Goal: Navigation & Orientation: Find specific page/section

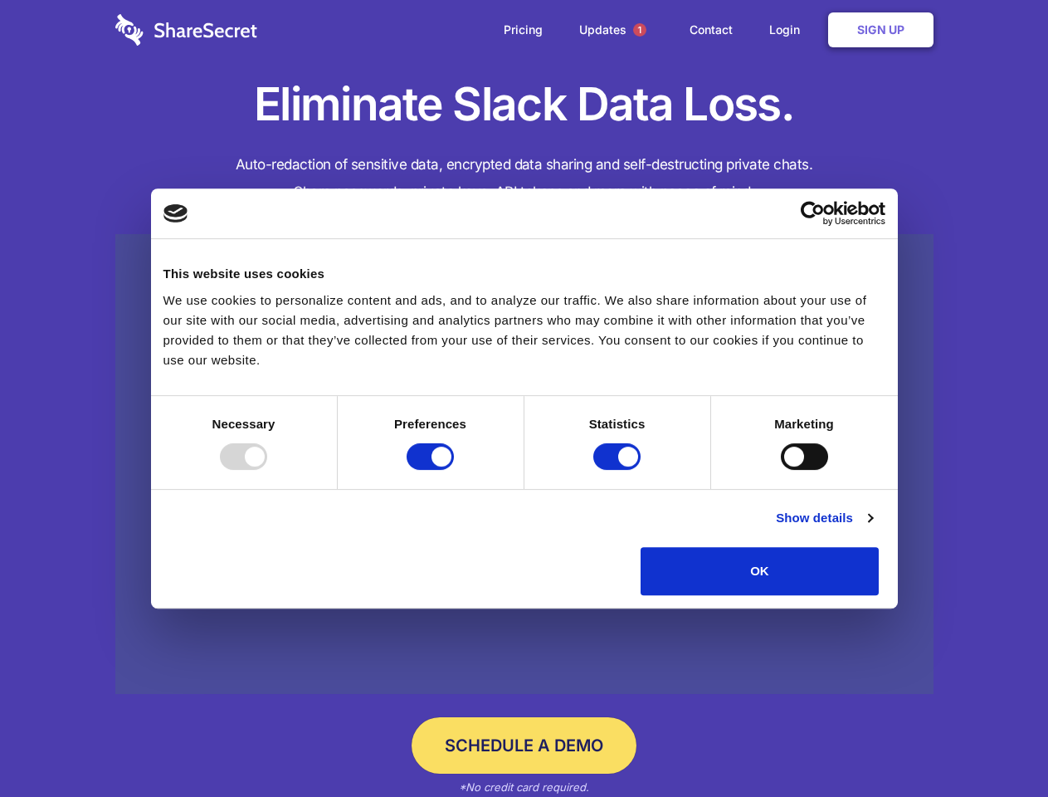
click at [267, 470] on div at bounding box center [243, 456] width 47 height 27
click at [454, 470] on input "Preferences" at bounding box center [430, 456] width 47 height 27
checkbox input "false"
click at [619, 470] on input "Statistics" at bounding box center [617, 456] width 47 height 27
checkbox input "false"
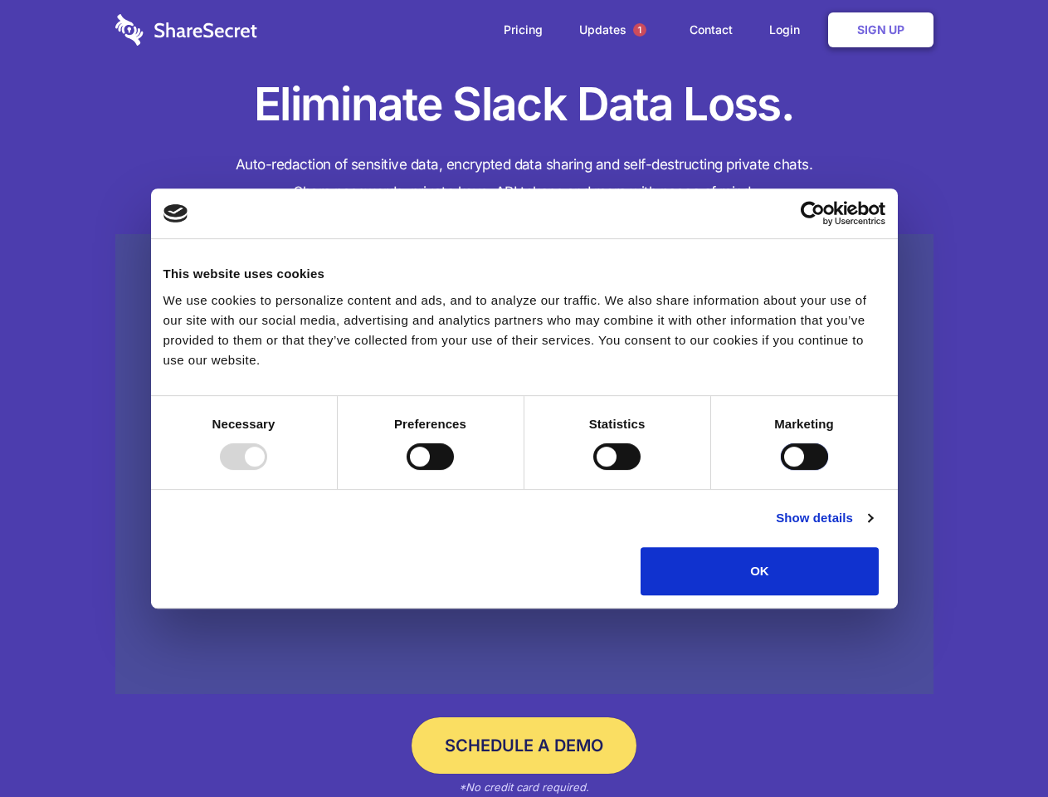
click at [781, 470] on input "Marketing" at bounding box center [804, 456] width 47 height 27
checkbox input "true"
click at [872, 528] on link "Show details" at bounding box center [824, 518] width 96 height 20
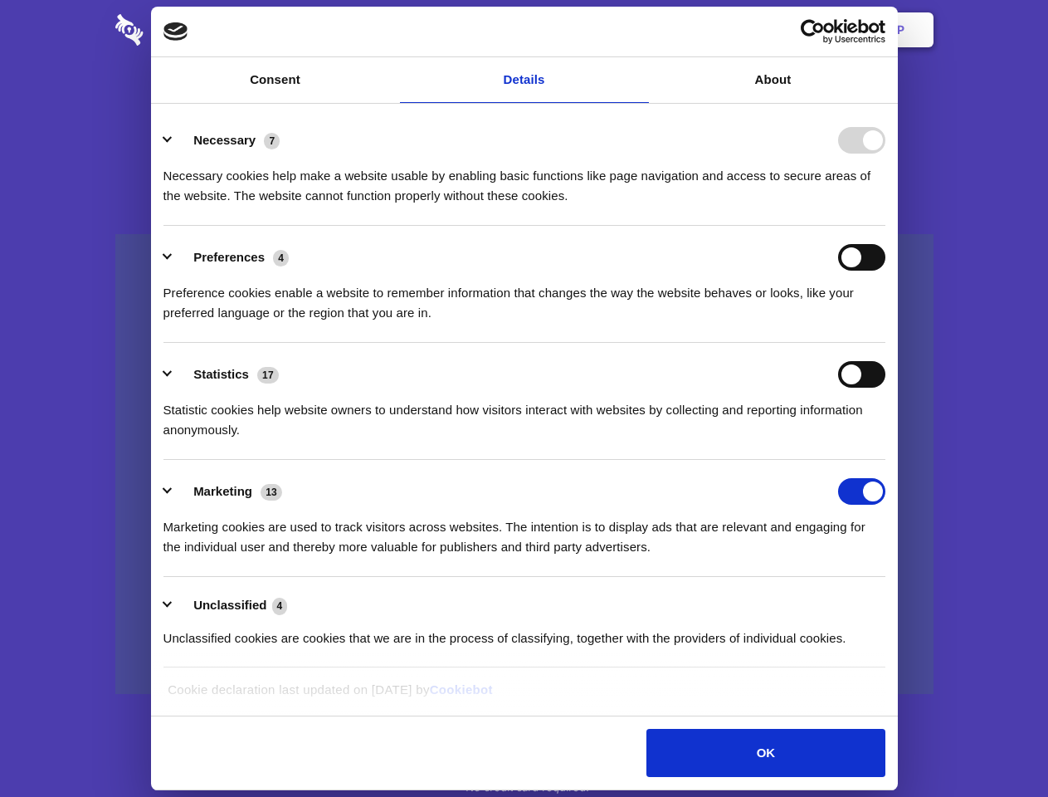
click at [639, 30] on span "1" at bounding box center [639, 29] width 13 height 13
